Goal: Task Accomplishment & Management: Manage account settings

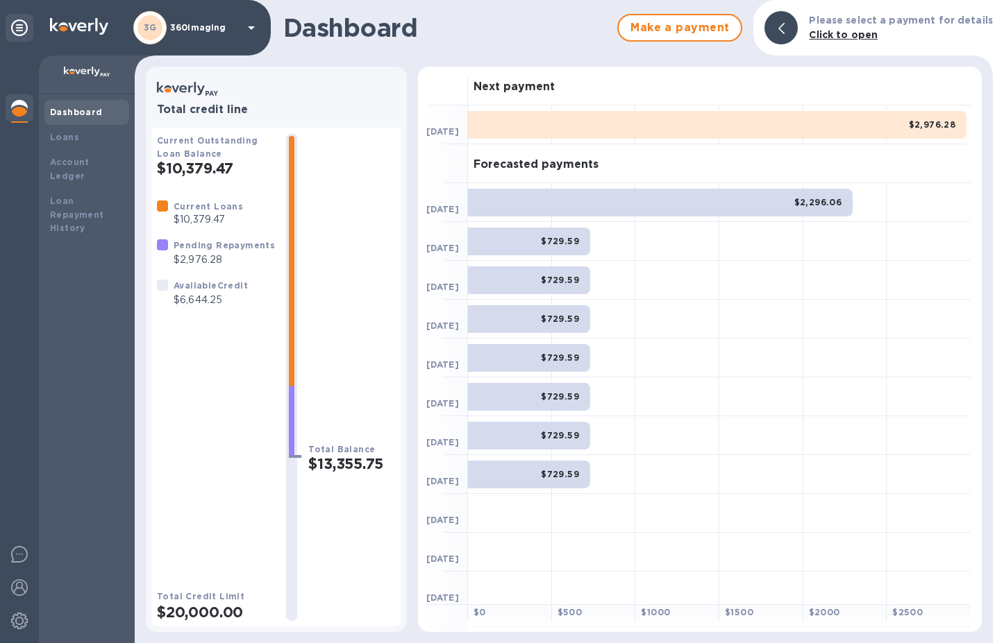
click at [738, 124] on div "$2,976.28" at bounding box center [717, 125] width 498 height 28
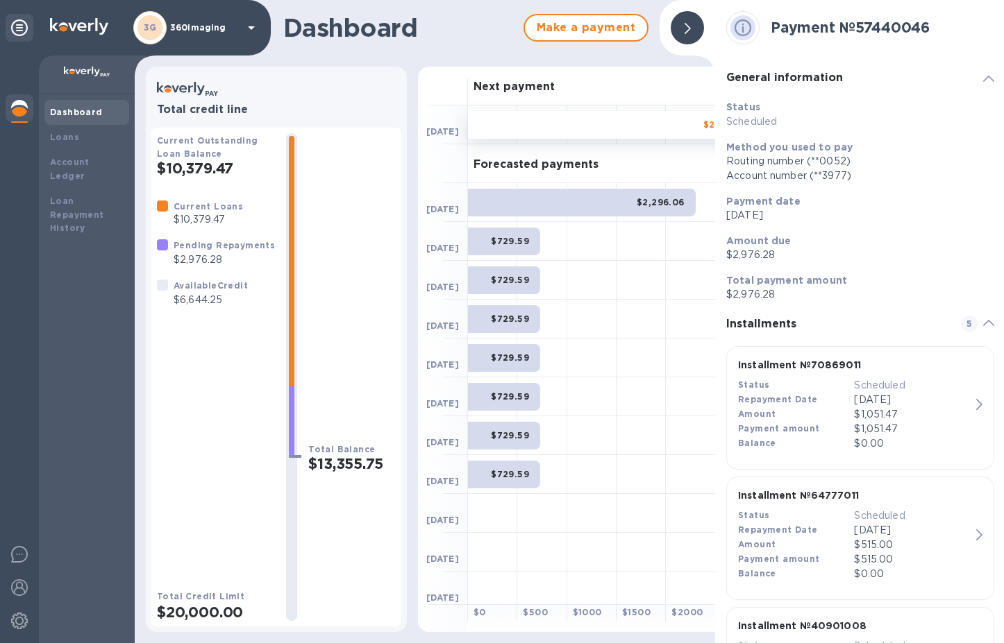
click at [766, 167] on div "Routing number (**0052)" at bounding box center [860, 161] width 268 height 15
click at [763, 181] on div "Account number (**3977)" at bounding box center [860, 176] width 268 height 15
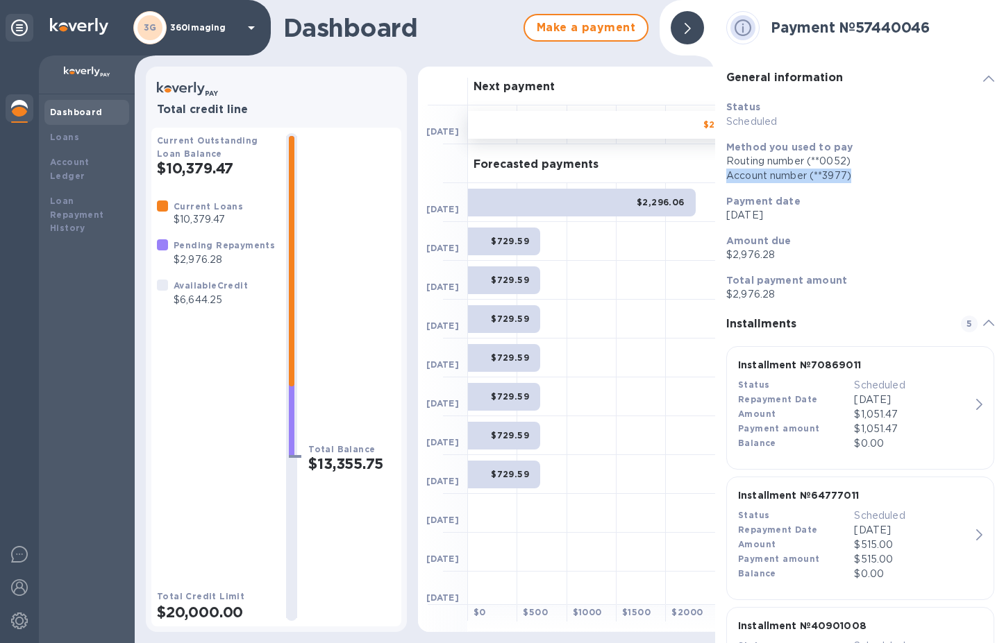
click at [763, 181] on div "Account number (**3977)" at bounding box center [860, 176] width 268 height 15
click at [769, 299] on p "$2,976.28" at bounding box center [860, 294] width 268 height 15
click at [602, 24] on span "Make a payment" at bounding box center [586, 27] width 100 height 17
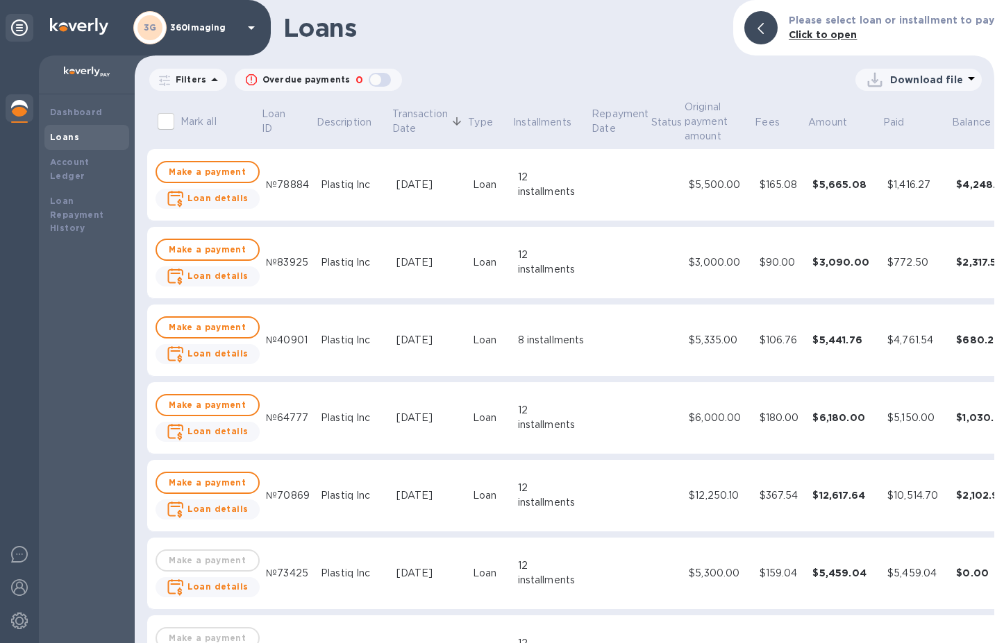
click at [90, 137] on div "Loans" at bounding box center [87, 137] width 74 height 14
click at [98, 116] on b "Dashboard" at bounding box center [76, 112] width 53 height 10
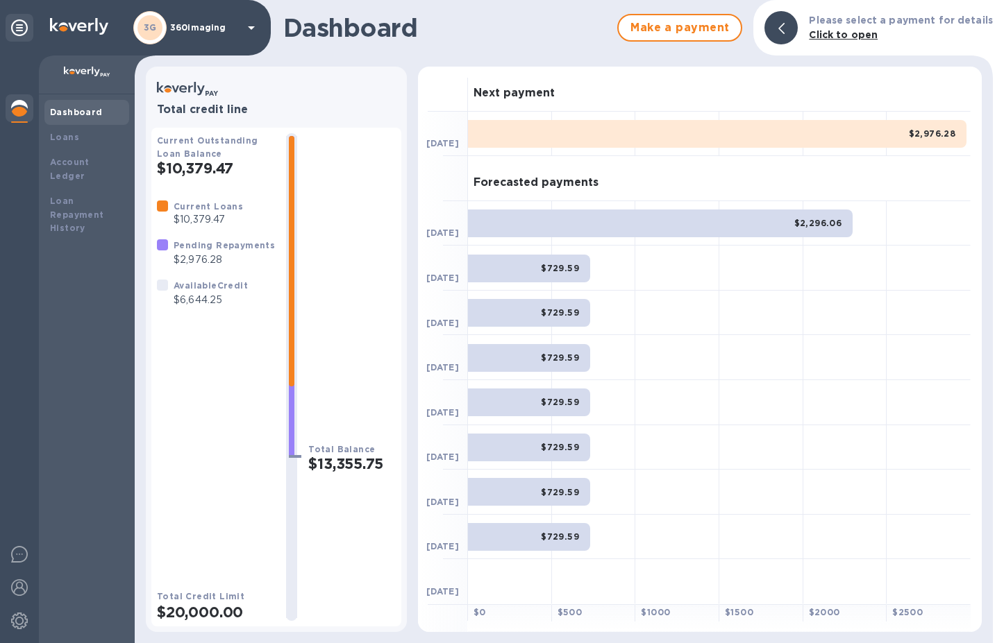
click at [879, 129] on div "$2,976.28" at bounding box center [717, 134] width 498 height 28
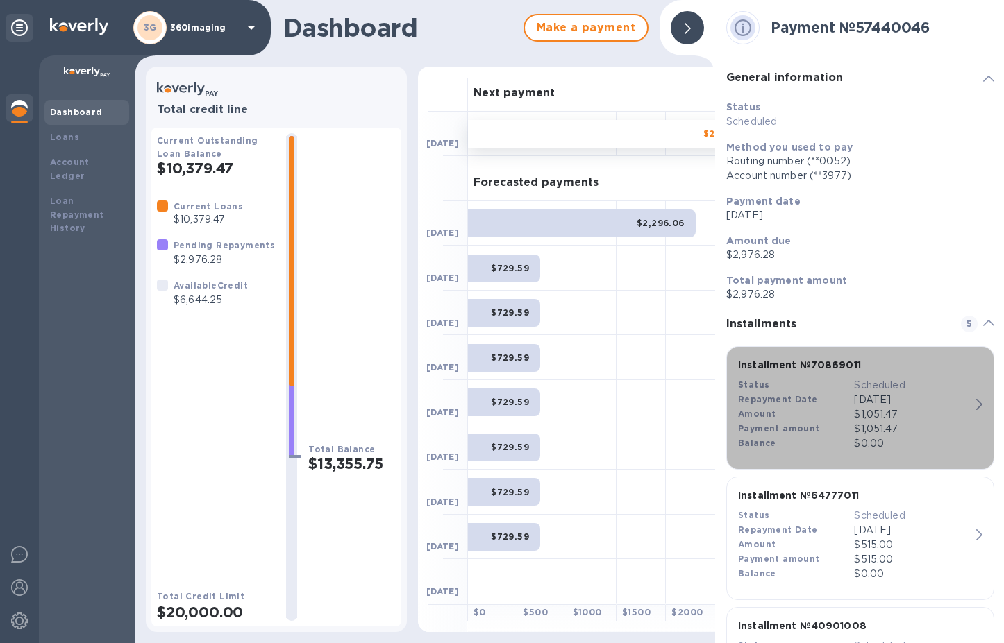
click at [965, 405] on div "Installment № 70869011 Status Scheduled Repayment Date [DATE] Amount $1,051.47 …" at bounding box center [854, 405] width 244 height 104
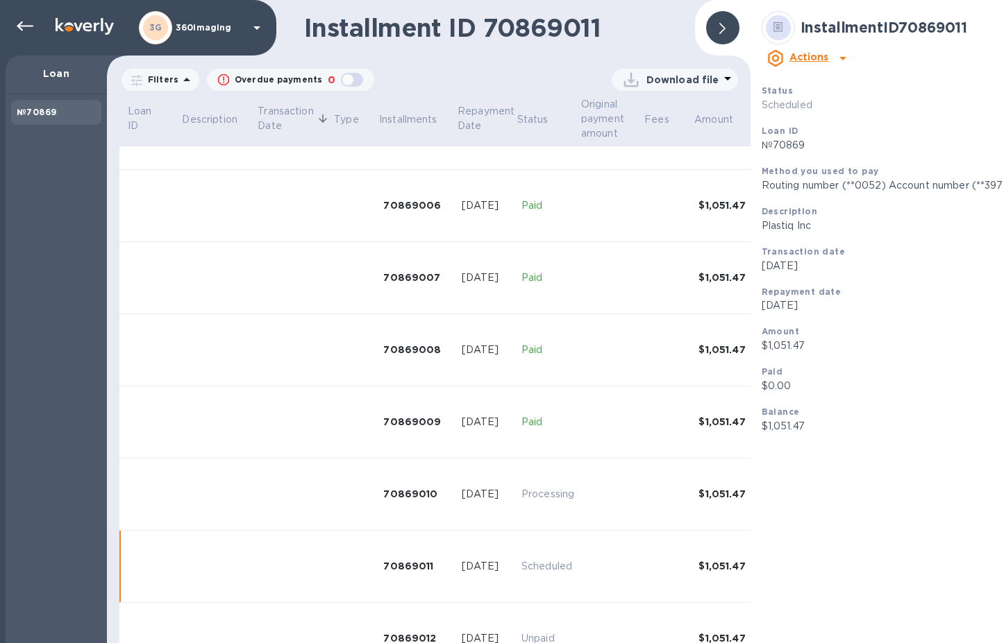
scroll to position [466, 0]
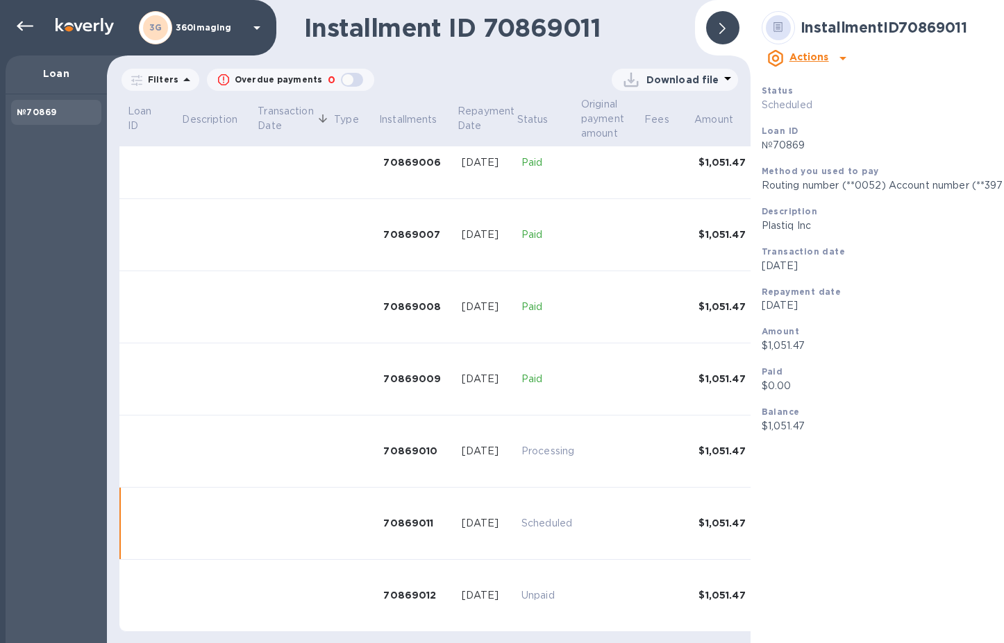
click at [829, 51] on b "Actions" at bounding box center [809, 56] width 40 height 11
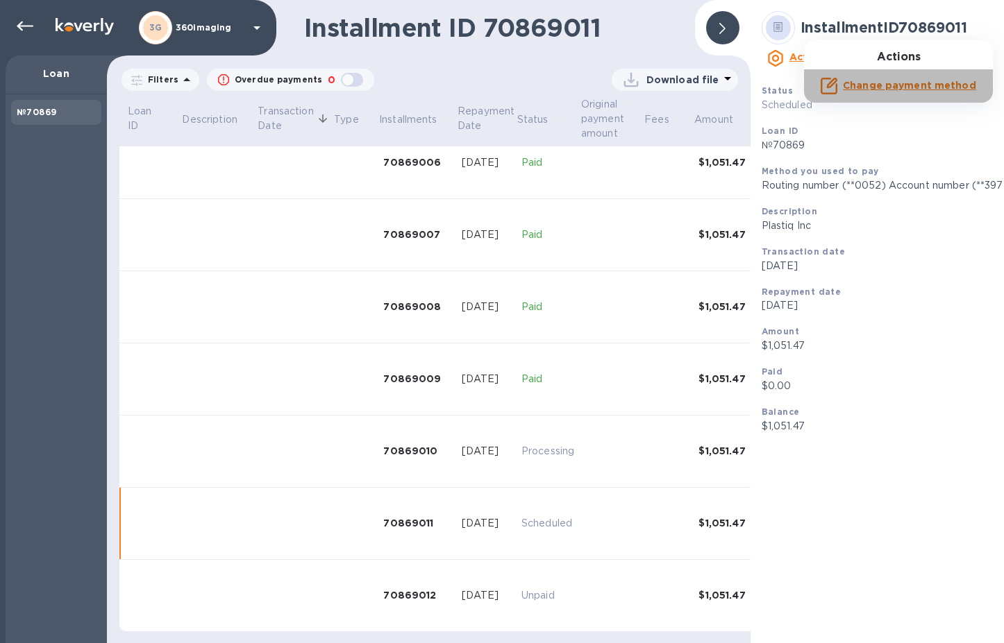
click at [903, 84] on b "Change payment method" at bounding box center [909, 85] width 133 height 11
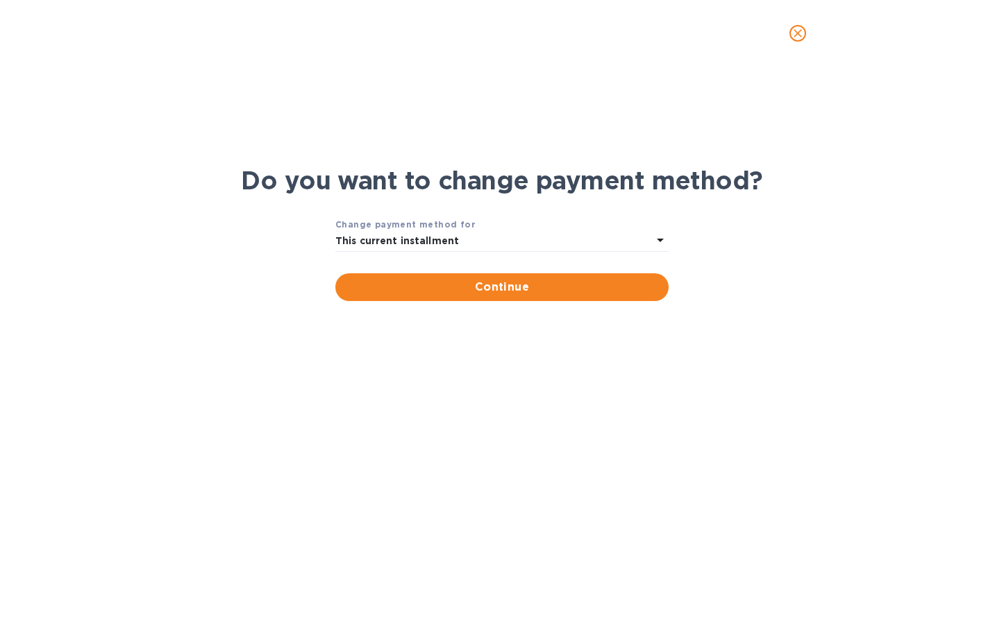
click at [650, 239] on div "This current installment" at bounding box center [493, 241] width 316 height 19
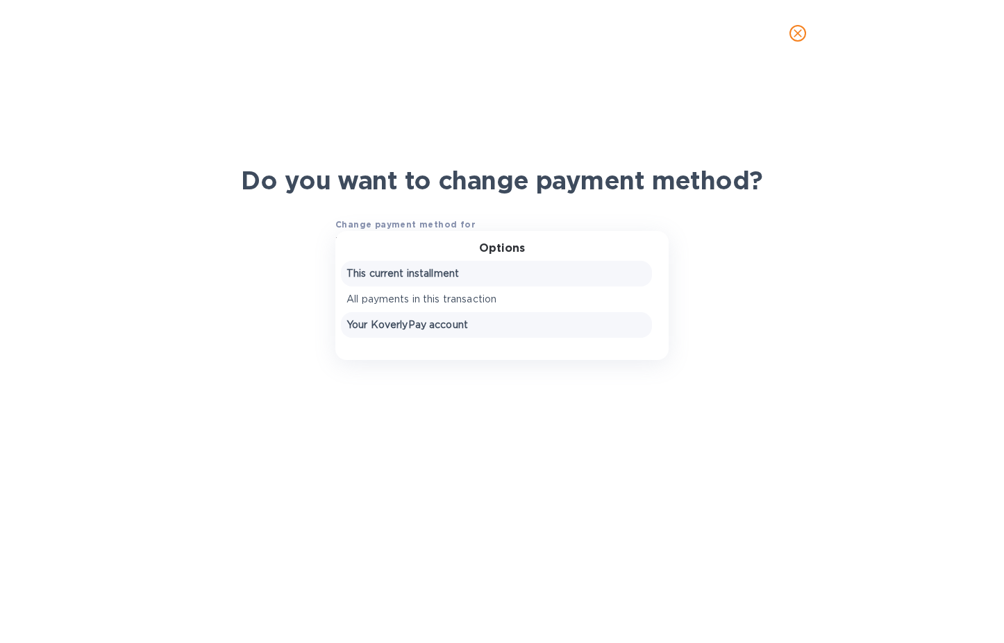
click at [605, 323] on p "Your KoverlyPay account" at bounding box center [496, 325] width 300 height 15
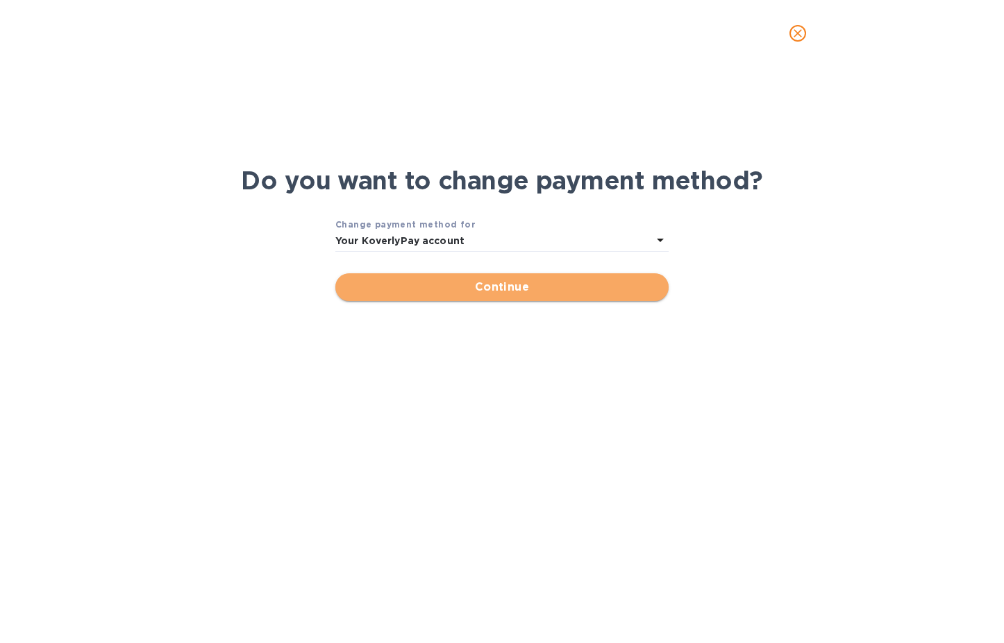
click at [600, 296] on button "Continue" at bounding box center [501, 287] width 333 height 28
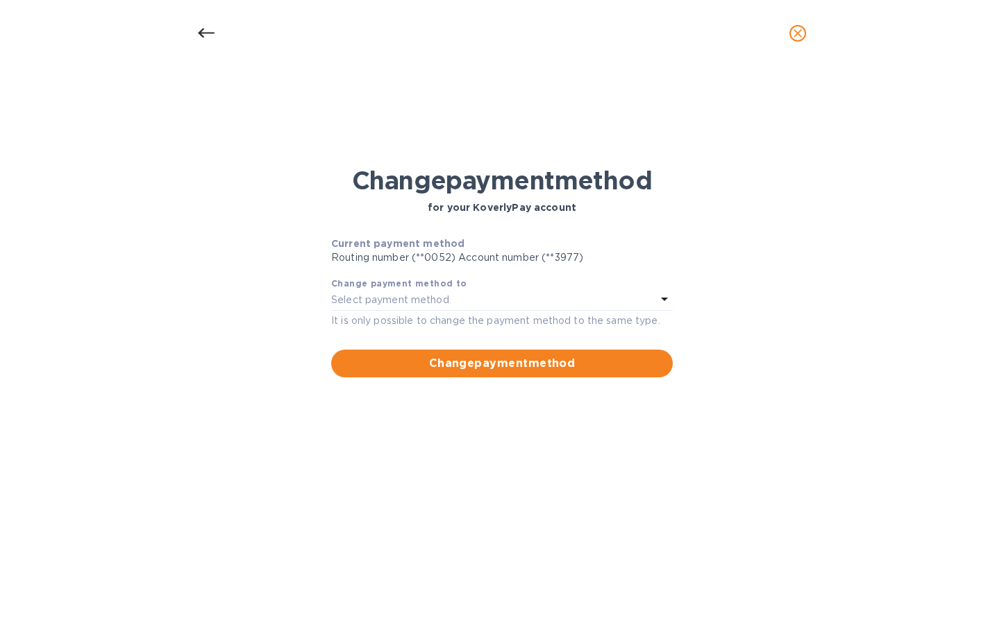
click at [600, 296] on div "Select payment method" at bounding box center [493, 300] width 325 height 19
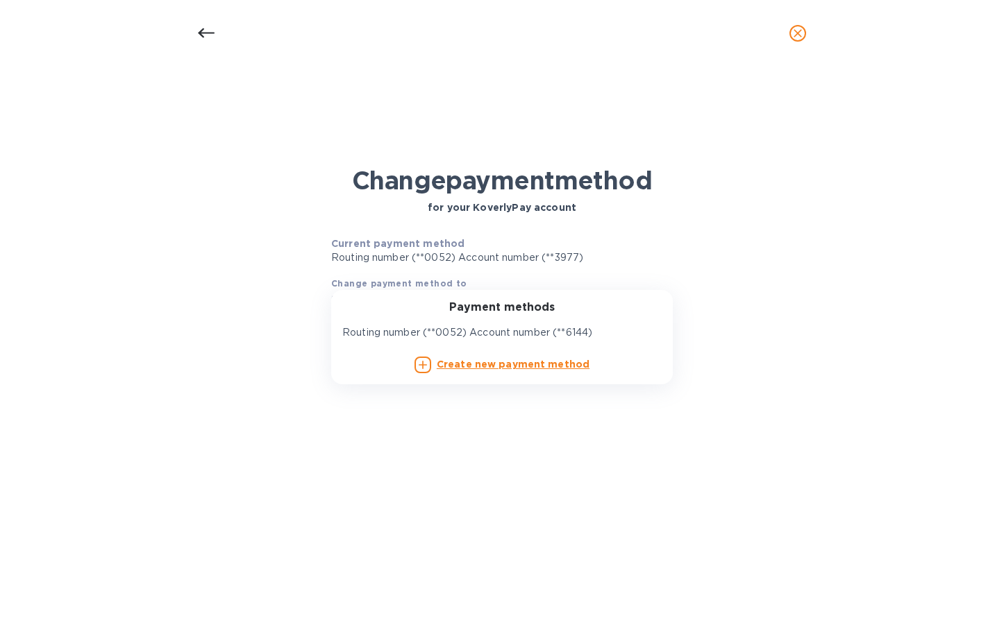
click at [553, 367] on b "Create new payment method" at bounding box center [513, 364] width 153 height 11
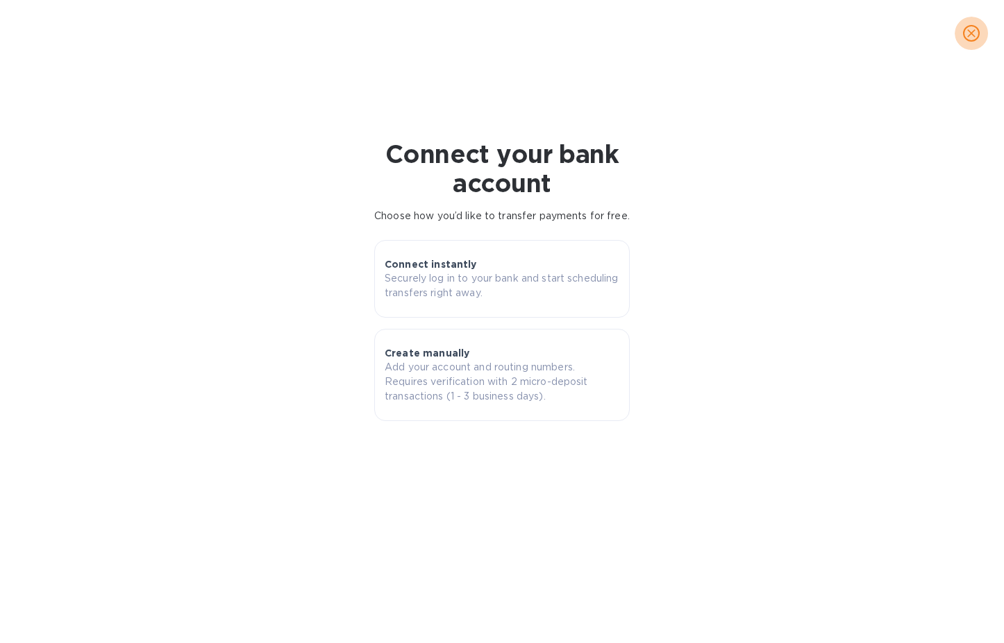
click at [971, 38] on icon "close" at bounding box center [971, 33] width 14 height 14
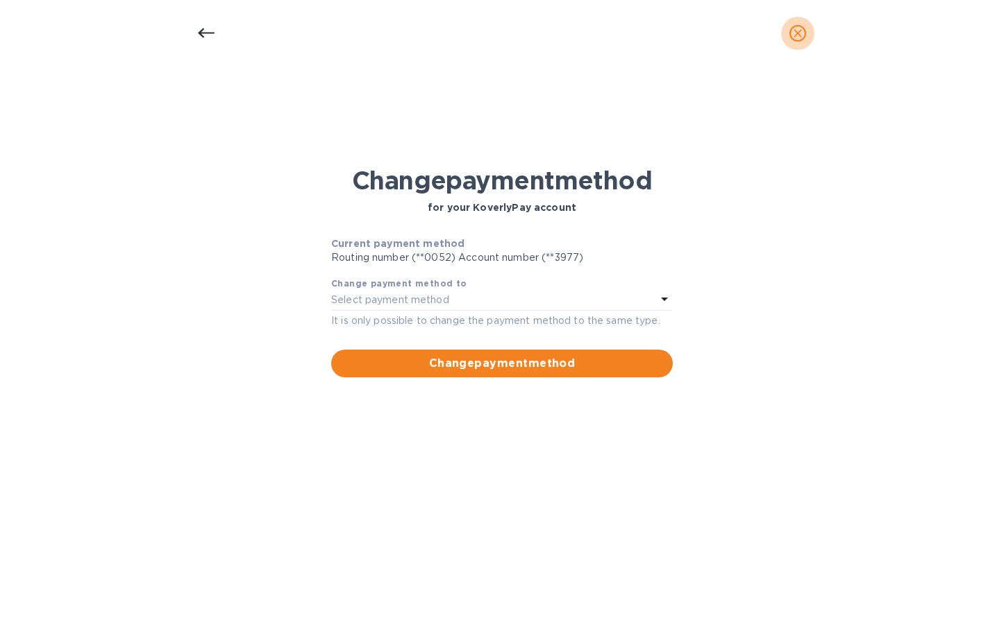
click at [805, 36] on span "close" at bounding box center [797, 33] width 17 height 17
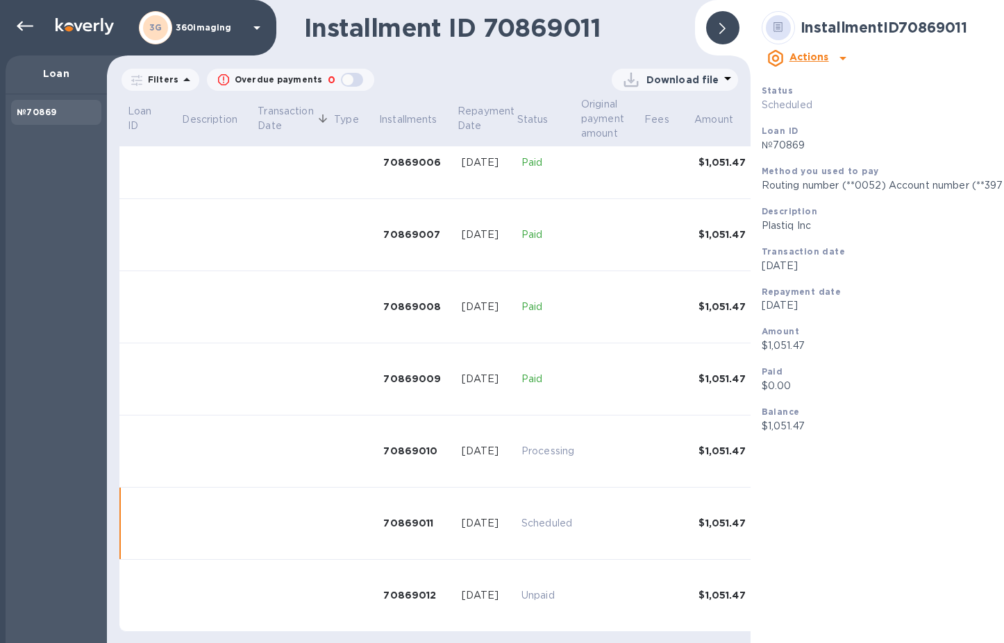
click at [706, 20] on div at bounding box center [722, 27] width 33 height 33
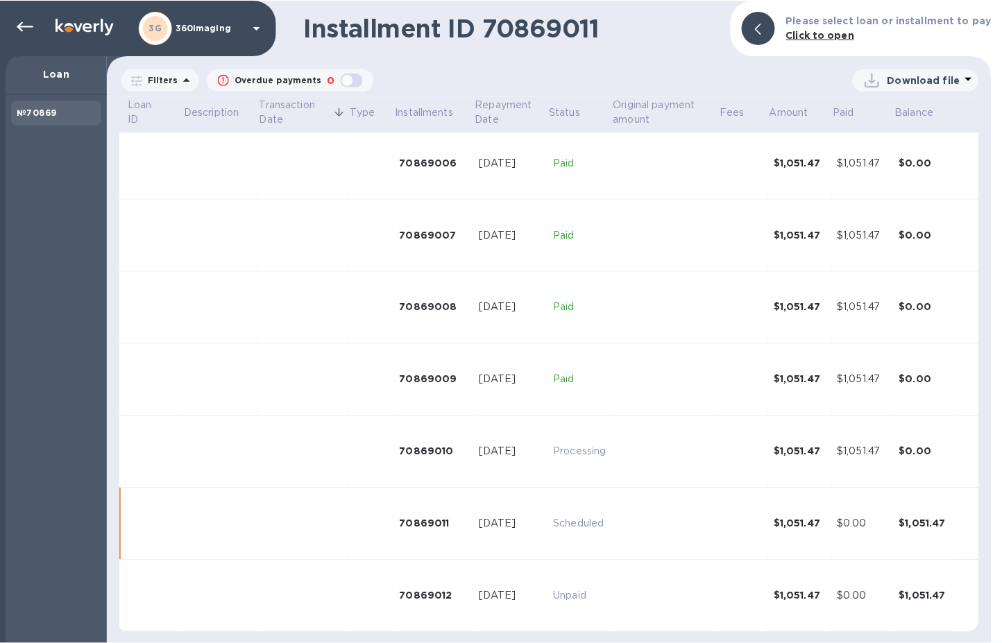
scroll to position [440, 0]
click at [70, 84] on div "Loan" at bounding box center [56, 75] width 101 height 39
click at [33, 28] on icon at bounding box center [25, 26] width 17 height 17
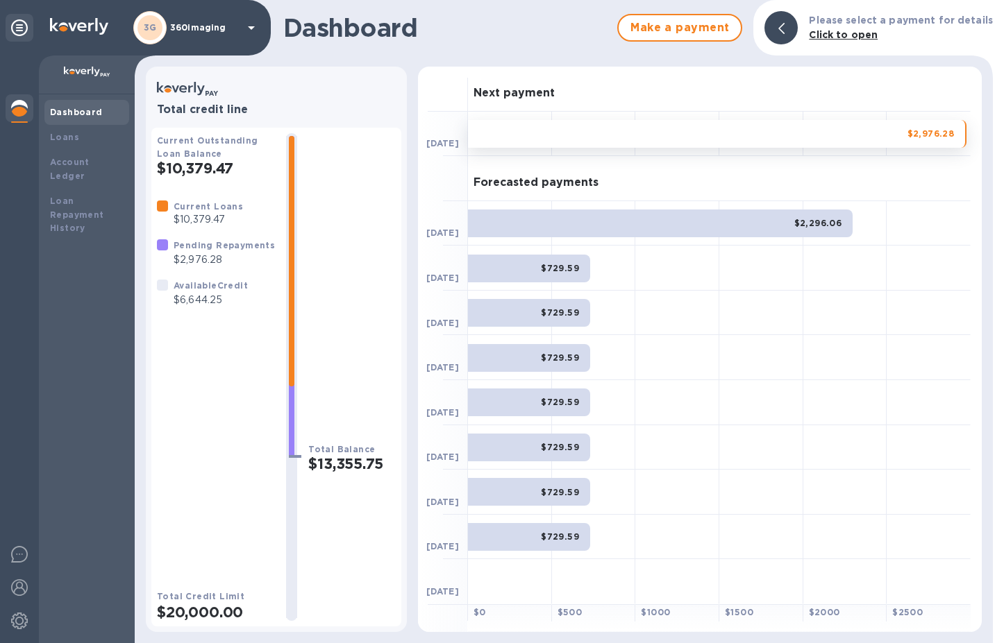
click at [206, 304] on p "$6,644.25" at bounding box center [211, 300] width 74 height 15
click at [203, 260] on p "$2,976.28" at bounding box center [224, 260] width 101 height 15
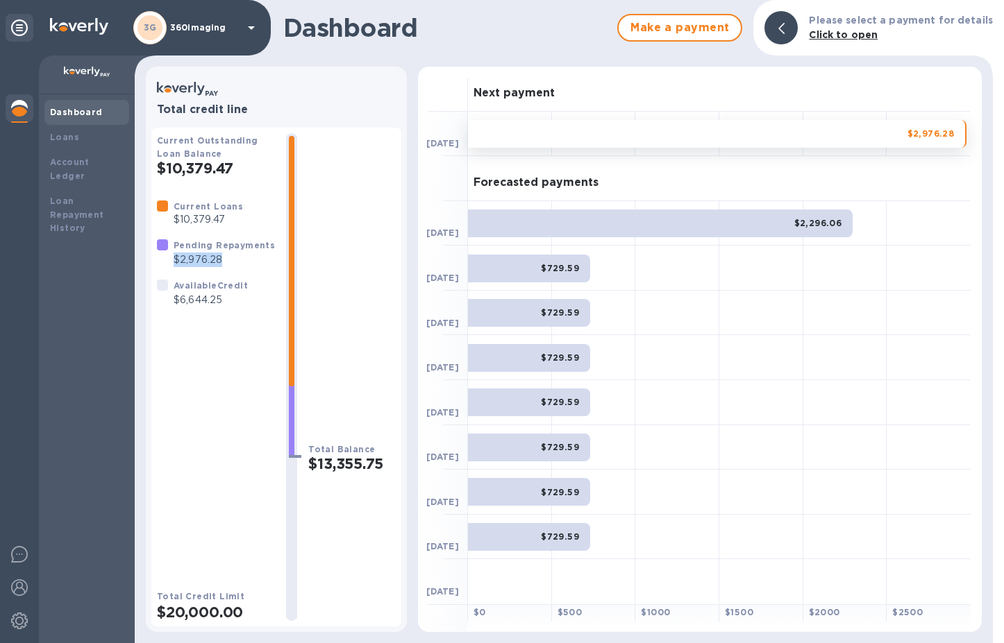
click at [203, 260] on p "$2,976.28" at bounding box center [224, 260] width 101 height 15
